Goal: Task Accomplishment & Management: Use online tool/utility

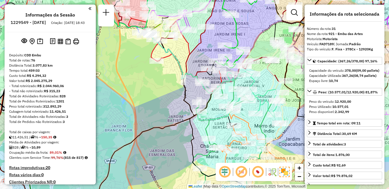
select select "**********"
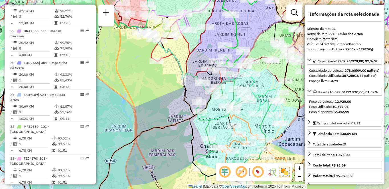
scroll to position [2244, 0]
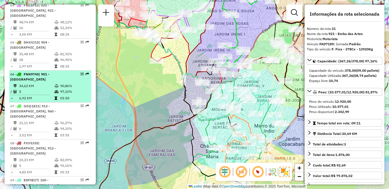
click at [50, 89] on td "34,62 KM" at bounding box center [36, 86] width 35 height 6
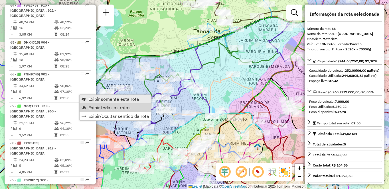
click at [115, 101] on span "Exibir somente esta rota" at bounding box center [113, 99] width 51 height 5
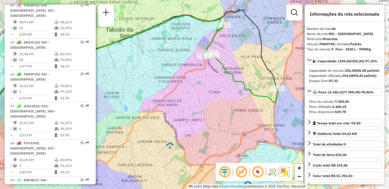
drag, startPoint x: 291, startPoint y: 101, endPoint x: 202, endPoint y: 99, distance: 89.6
click at [202, 99] on div "Janela de atendimento Grade de atendimento Capacidade Transportadoras Veículos …" at bounding box center [194, 94] width 389 height 189
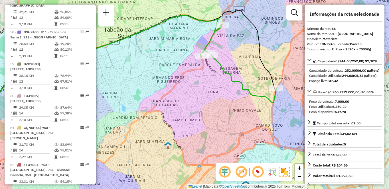
scroll to position [2212, 0]
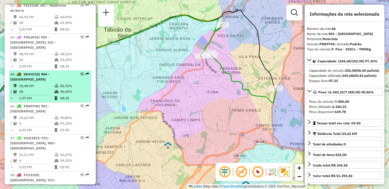
click at [71, 89] on td "81,92%" at bounding box center [74, 86] width 29 height 6
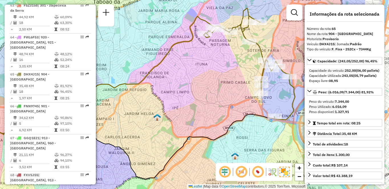
drag, startPoint x: 243, startPoint y: 99, endPoint x: 202, endPoint y: 98, distance: 40.5
click at [202, 98] on div "Janela de atendimento Grade de atendimento Capacidade Transportadoras Veículos …" at bounding box center [194, 94] width 389 height 189
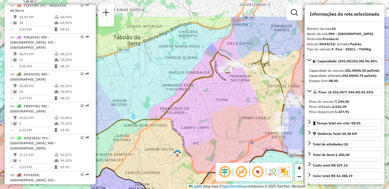
drag, startPoint x: 191, startPoint y: 62, endPoint x: 217, endPoint y: 107, distance: 51.4
click at [217, 107] on div "Janela de atendimento Grade de atendimento Capacidade Transportadoras Veículos …" at bounding box center [194, 94] width 389 height 189
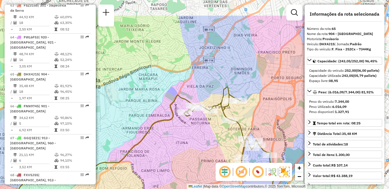
drag, startPoint x: 254, startPoint y: 47, endPoint x: 210, endPoint y: 82, distance: 56.1
click at [210, 82] on div "Janela de atendimento Grade de atendimento Capacidade Transportadoras Veículos …" at bounding box center [194, 94] width 389 height 189
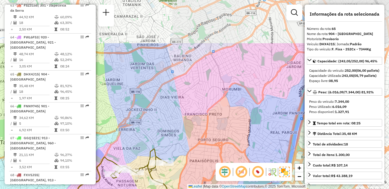
drag, startPoint x: 261, startPoint y: 52, endPoint x: 187, endPoint y: 114, distance: 96.5
click at [187, 114] on div "Janela de atendimento Grade de atendimento Capacidade Transportadoras Veículos …" at bounding box center [194, 94] width 389 height 189
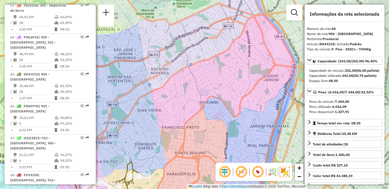
drag, startPoint x: 221, startPoint y: 66, endPoint x: 199, endPoint y: 79, distance: 26.5
click at [199, 79] on div "Janela de atendimento Grade de atendimento Capacidade Transportadoras Veículos …" at bounding box center [194, 94] width 389 height 189
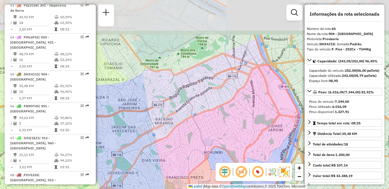
drag, startPoint x: 222, startPoint y: 64, endPoint x: 228, endPoint y: 124, distance: 59.7
click at [228, 124] on div "Janela de atendimento Grade de atendimento Capacidade Transportadoras Veículos …" at bounding box center [194, 94] width 389 height 189
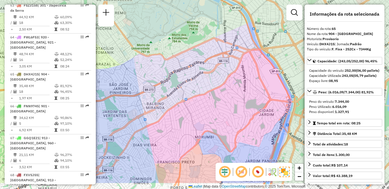
drag, startPoint x: 229, startPoint y: 74, endPoint x: 215, endPoint y: 37, distance: 40.0
click at [215, 37] on div "Janela de atendimento Grade de atendimento Capacidade Transportadoras Veículos …" at bounding box center [194, 94] width 389 height 189
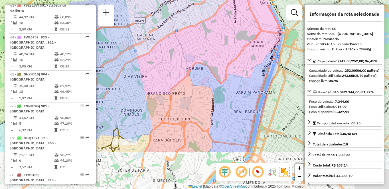
drag, startPoint x: 207, startPoint y: 127, endPoint x: 210, endPoint y: 116, distance: 10.8
click at [199, 63] on div "Janela de atendimento Grade de atendimento Capacidade Transportadoras Veículos …" at bounding box center [194, 94] width 389 height 189
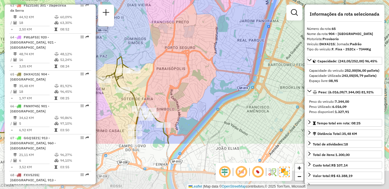
drag, startPoint x: 216, startPoint y: 138, endPoint x: 222, endPoint y: 74, distance: 64.5
click at [222, 74] on div "Janela de atendimento Grade de atendimento Capacidade Transportadoras Veículos …" at bounding box center [194, 94] width 389 height 189
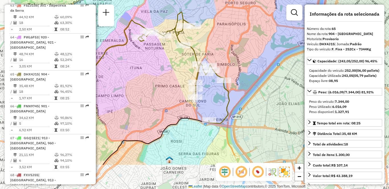
drag, startPoint x: 184, startPoint y: 118, endPoint x: 243, endPoint y: 76, distance: 71.9
click at [243, 76] on div "Janela de atendimento Grade de atendimento Capacidade Transportadoras Veículos …" at bounding box center [194, 94] width 389 height 189
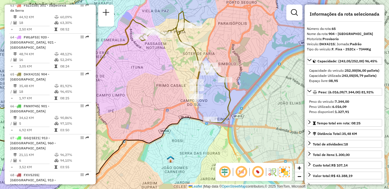
scroll to position [1984, 0]
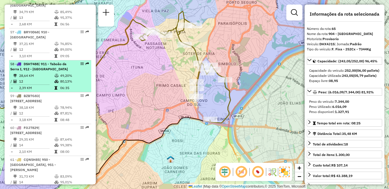
click at [31, 84] on td "12" at bounding box center [36, 82] width 35 height 6
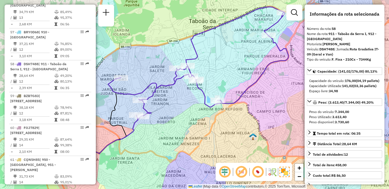
drag, startPoint x: 242, startPoint y: 118, endPoint x: 246, endPoint y: 108, distance: 10.8
click at [246, 108] on div "Janela de atendimento Grade de atendimento Capacidade Transportadoras Veículos …" at bounding box center [194, 94] width 389 height 189
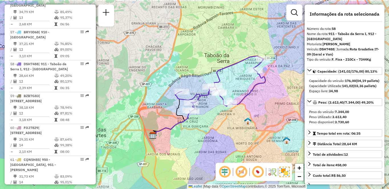
drag, startPoint x: 227, startPoint y: 102, endPoint x: 219, endPoint y: 122, distance: 21.3
click at [219, 122] on div "Janela de atendimento Grade de atendimento Capacidade Transportadoras Veículos …" at bounding box center [194, 94] width 389 height 189
